Goal: Transaction & Acquisition: Purchase product/service

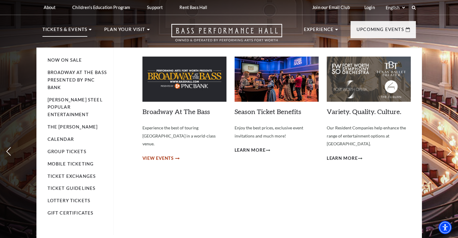
click at [169, 155] on span "View Events" at bounding box center [158, 159] width 32 height 8
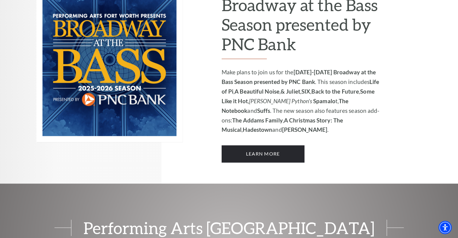
scroll to position [452, 0]
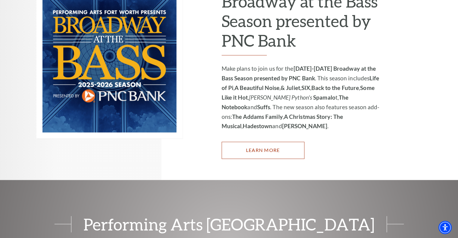
click at [275, 142] on link "Learn More" at bounding box center [263, 150] width 83 height 17
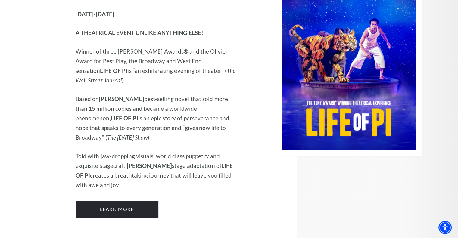
scroll to position [783, 0]
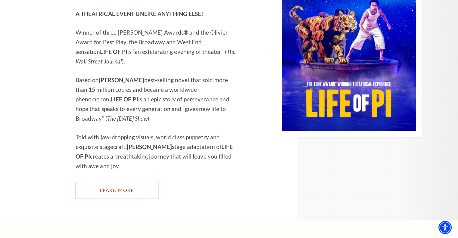
click at [134, 182] on link "Learn More" at bounding box center [117, 190] width 83 height 17
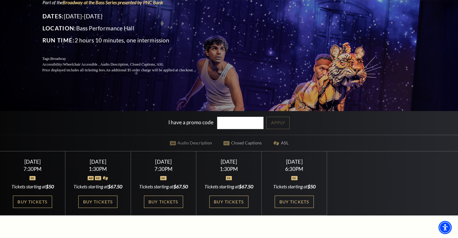
scroll to position [90, 0]
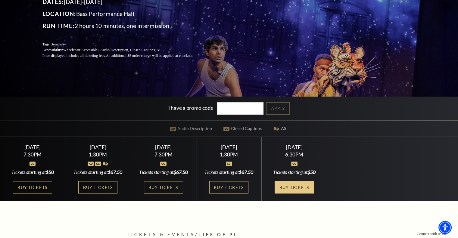
click at [287, 189] on link "Buy Tickets" at bounding box center [294, 187] width 39 height 12
click at [294, 188] on link "Buy Tickets" at bounding box center [294, 187] width 39 height 12
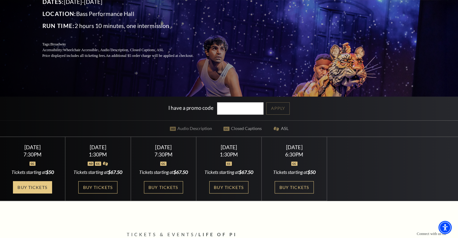
click at [25, 189] on link "Buy Tickets" at bounding box center [32, 187] width 39 height 12
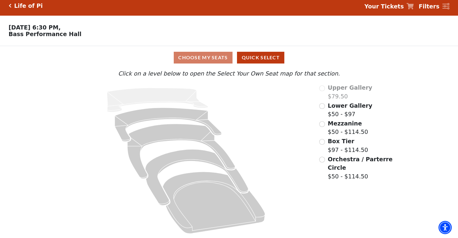
scroll to position [6, 0]
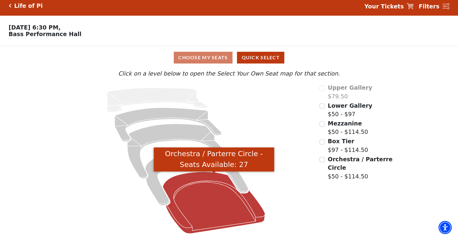
click at [211, 202] on icon "Orchestra / Parterre Circle - Seats Available: 27" at bounding box center [214, 203] width 102 height 62
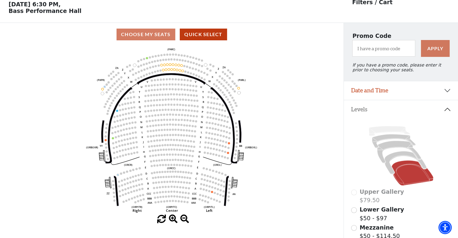
scroll to position [28, 0]
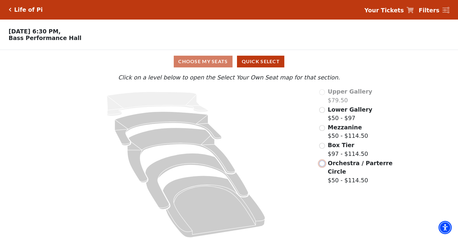
click at [322, 166] on input "Orchestra / Parterre Circle$50 - $114.50\a" at bounding box center [322, 164] width 6 height 6
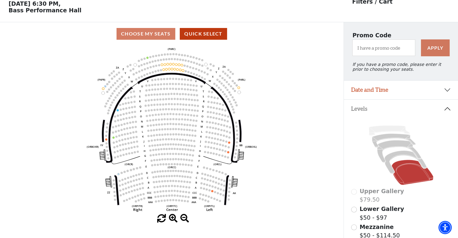
scroll to position [28, 0]
click at [389, 168] on icon at bounding box center [405, 162] width 42 height 23
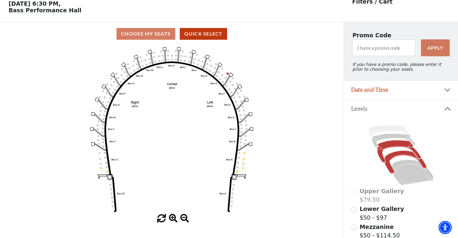
click at [393, 145] on icon at bounding box center [399, 151] width 44 height 22
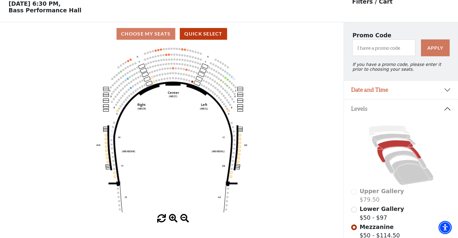
click at [395, 142] on icon at bounding box center [401, 155] width 100 height 63
click at [385, 140] on icon at bounding box center [394, 141] width 44 height 14
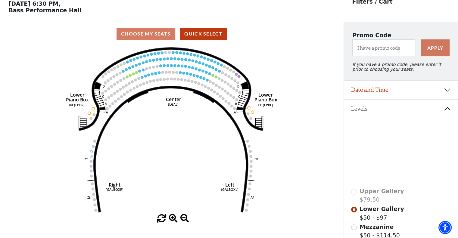
click at [380, 133] on icon at bounding box center [389, 131] width 41 height 10
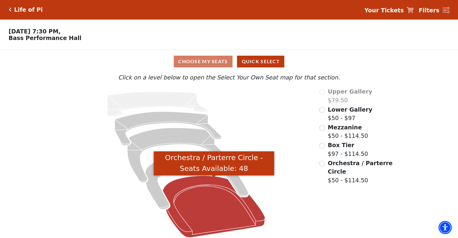
click at [225, 214] on icon "Orchestra / Parterre Circle - Seats Available: 48" at bounding box center [214, 207] width 102 height 62
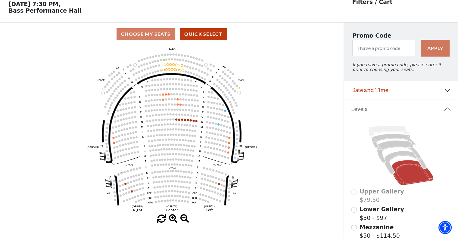
scroll to position [28, 0]
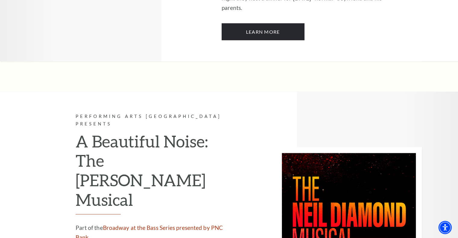
scroll to position [1355, 0]
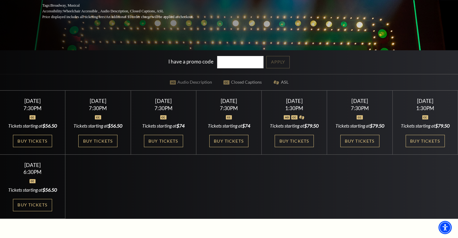
scroll to position [151, 0]
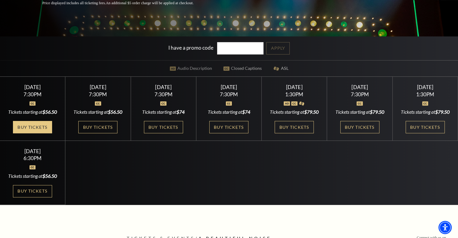
click at [39, 133] on link "Buy Tickets" at bounding box center [32, 127] width 39 height 12
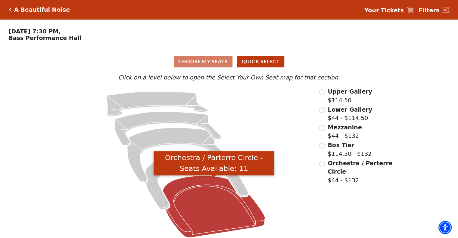
click at [226, 211] on icon "Orchestra / Parterre Circle - Seats Available: 11" at bounding box center [214, 207] width 102 height 62
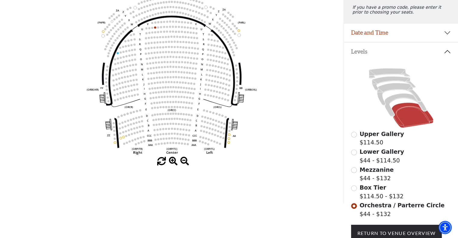
scroll to position [30, 0]
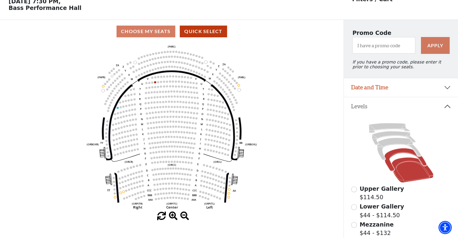
click at [393, 156] on icon at bounding box center [405, 159] width 42 height 23
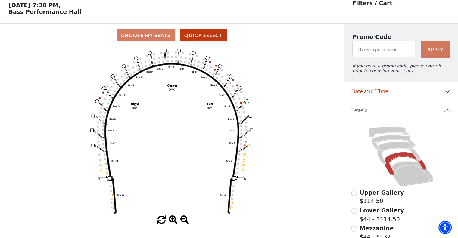
scroll to position [28, 0]
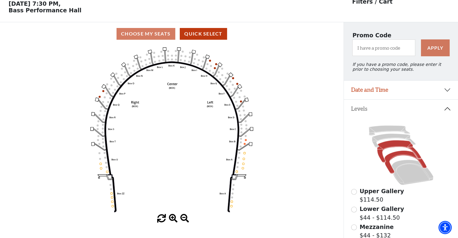
click at [392, 148] on icon at bounding box center [399, 151] width 44 height 22
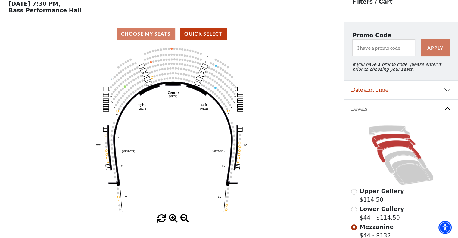
click at [386, 141] on icon at bounding box center [394, 141] width 44 height 14
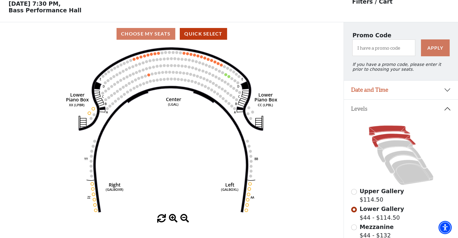
click at [386, 133] on icon at bounding box center [389, 131] width 41 height 10
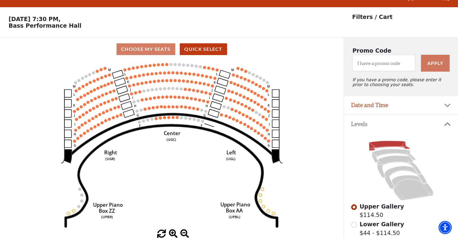
scroll to position [0, 0]
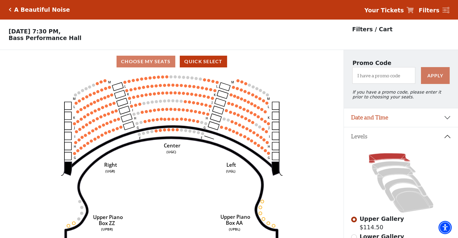
click at [10, 10] on icon "Click here to go back to filters" at bounding box center [10, 10] width 3 height 4
click at [402, 120] on button "Date and Time" at bounding box center [401, 117] width 114 height 19
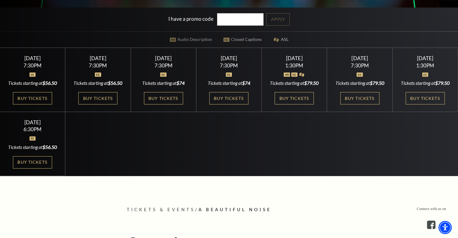
scroll to position [181, 0]
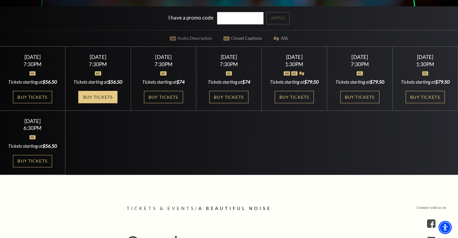
click at [101, 103] on link "Buy Tickets" at bounding box center [97, 97] width 39 height 12
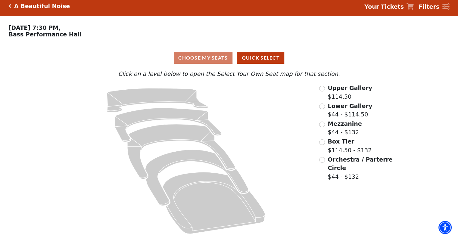
scroll to position [6, 0]
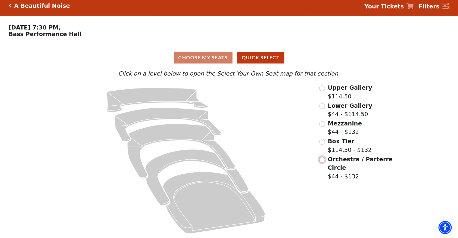
click at [321, 160] on input "Orchestra / Parterre Circle$44 - $132\a" at bounding box center [322, 160] width 6 height 6
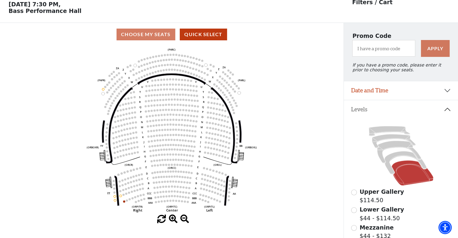
scroll to position [28, 0]
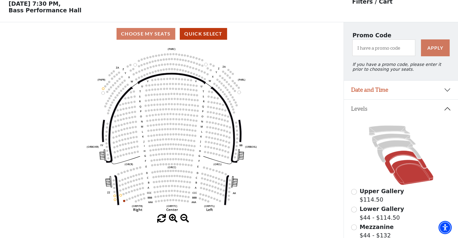
click at [402, 156] on icon at bounding box center [405, 162] width 42 height 23
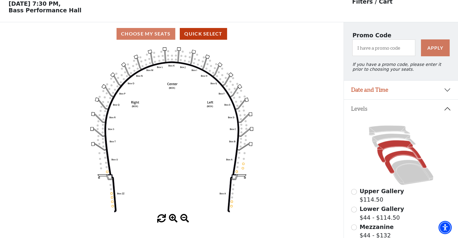
click at [399, 148] on icon at bounding box center [399, 151] width 44 height 22
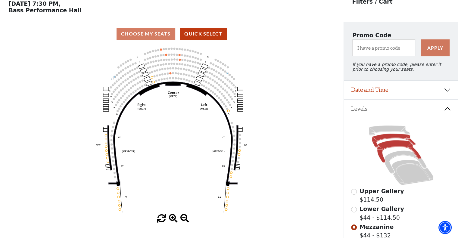
click at [383, 141] on icon at bounding box center [394, 141] width 44 height 14
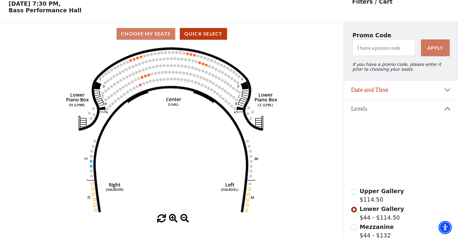
click at [380, 132] on icon at bounding box center [389, 131] width 41 height 10
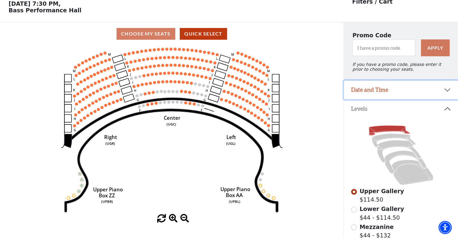
click at [411, 95] on button "Date and Time" at bounding box center [401, 90] width 114 height 19
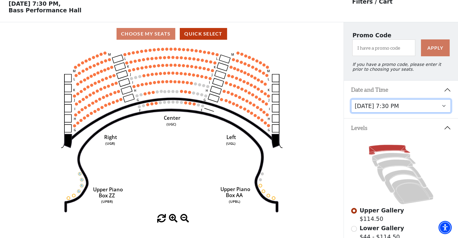
click at [408, 113] on select "Tuesday, October 28 at 7:30 PM Wednesday, October 29 at 7:30 PM Thursday, Octob…" at bounding box center [401, 106] width 100 height 14
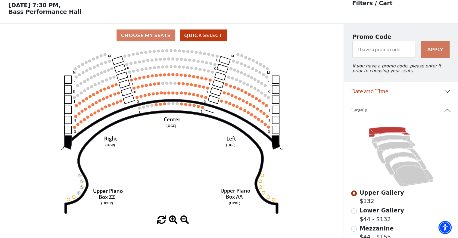
scroll to position [28, 0]
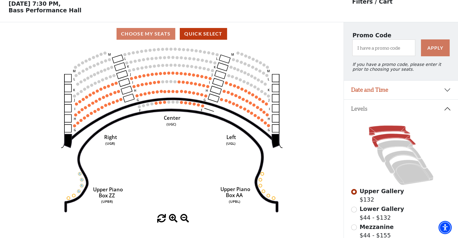
click at [392, 140] on icon at bounding box center [394, 141] width 44 height 14
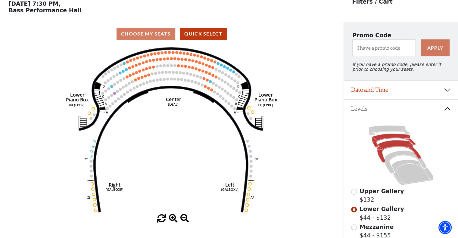
click at [395, 148] on icon at bounding box center [399, 151] width 44 height 22
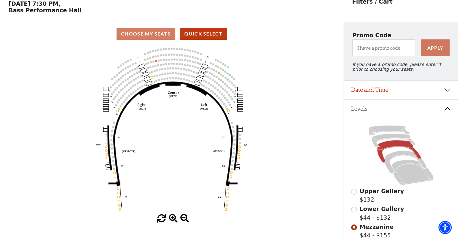
click at [395, 161] on icon at bounding box center [401, 155] width 100 height 63
click at [395, 159] on icon at bounding box center [405, 162] width 42 height 23
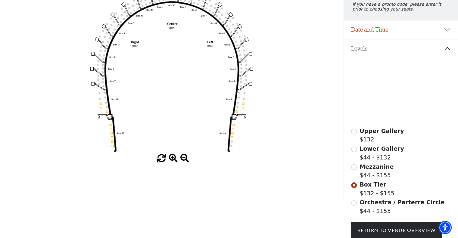
scroll to position [58, 0]
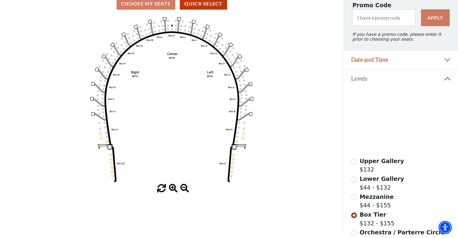
click at [408, 145] on icon at bounding box center [413, 142] width 42 height 25
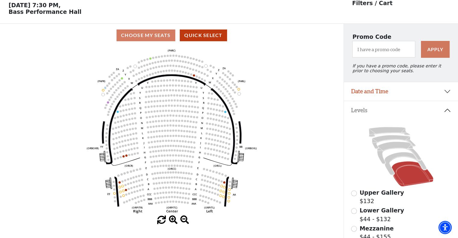
scroll to position [28, 0]
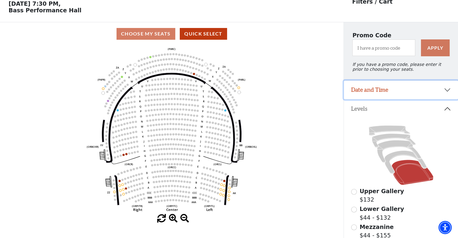
click at [445, 93] on button "Date and Time" at bounding box center [401, 90] width 114 height 19
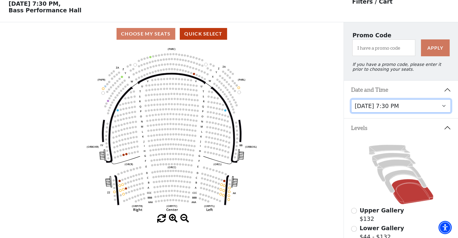
click at [444, 109] on select "Tuesday, October 28 at 7:30 PM Wednesday, October 29 at 7:30 PM Thursday, Octob…" at bounding box center [401, 106] width 100 height 14
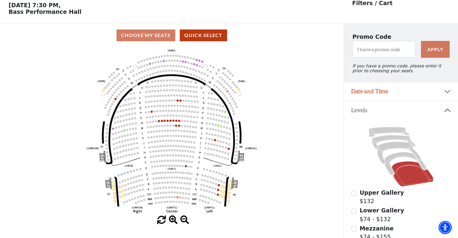
scroll to position [28, 0]
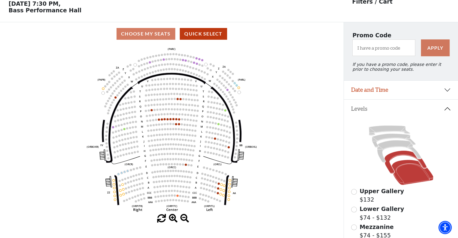
click at [407, 158] on icon at bounding box center [405, 162] width 42 height 23
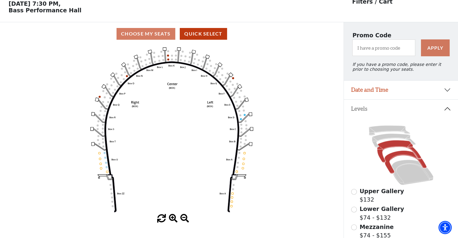
click at [404, 145] on icon at bounding box center [399, 151] width 44 height 22
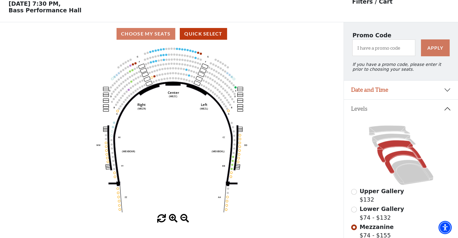
click at [402, 158] on icon at bounding box center [405, 162] width 42 height 23
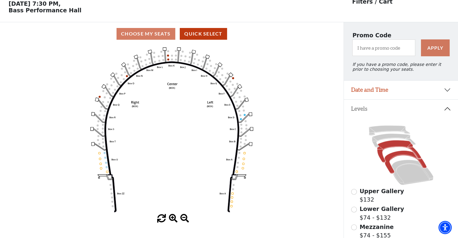
click at [391, 146] on icon at bounding box center [399, 151] width 44 height 22
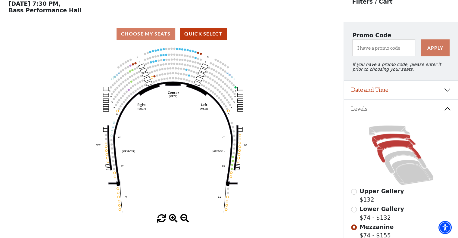
click at [395, 141] on icon at bounding box center [394, 141] width 44 height 14
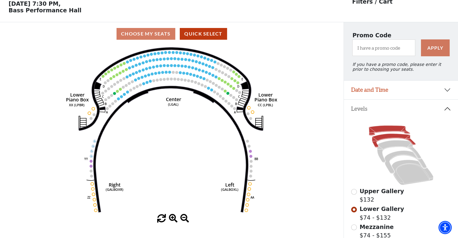
click at [379, 132] on icon at bounding box center [389, 131] width 41 height 10
